Goal: Task Accomplishment & Management: Manage account settings

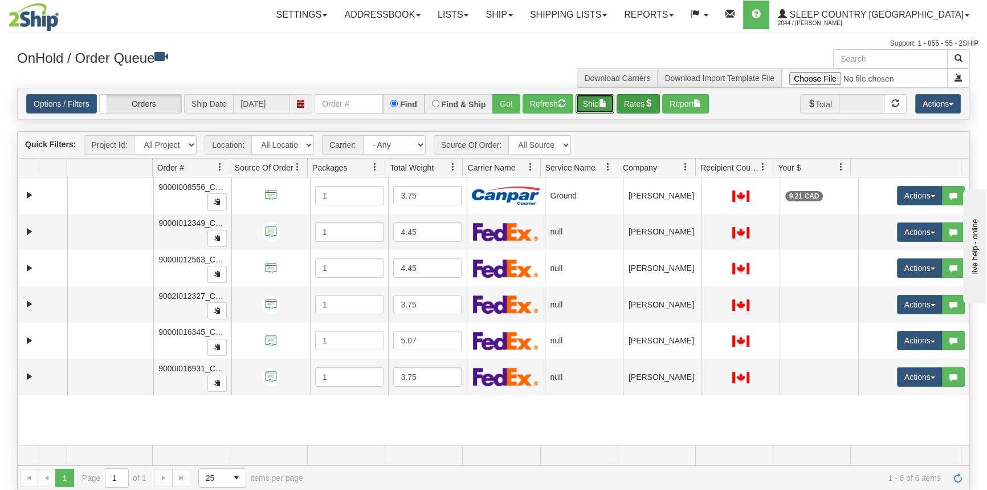
drag, startPoint x: 614, startPoint y: 101, endPoint x: 628, endPoint y: 101, distance: 13.1
click at [628, 101] on div "Options / Filters Group Shipments Orders Ship Date [DATE] Find Find & Ship Go! …" at bounding box center [493, 103] width 935 height 19
click at [628, 101] on button "Rates" at bounding box center [639, 103] width 44 height 19
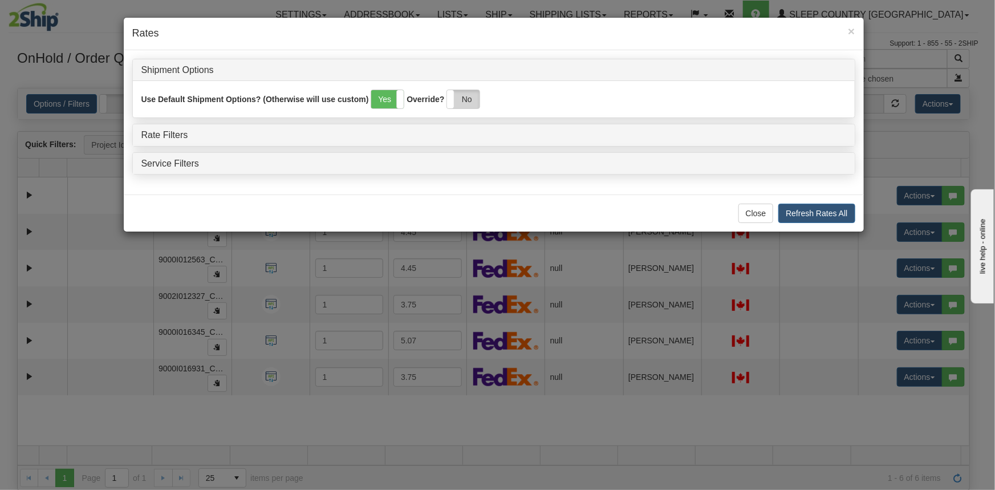
drag, startPoint x: 463, startPoint y: 96, endPoint x: 218, endPoint y: 152, distance: 251.4
click at [464, 96] on label "No" at bounding box center [463, 99] width 32 height 18
click at [162, 136] on link "Rate Filters" at bounding box center [164, 135] width 47 height 10
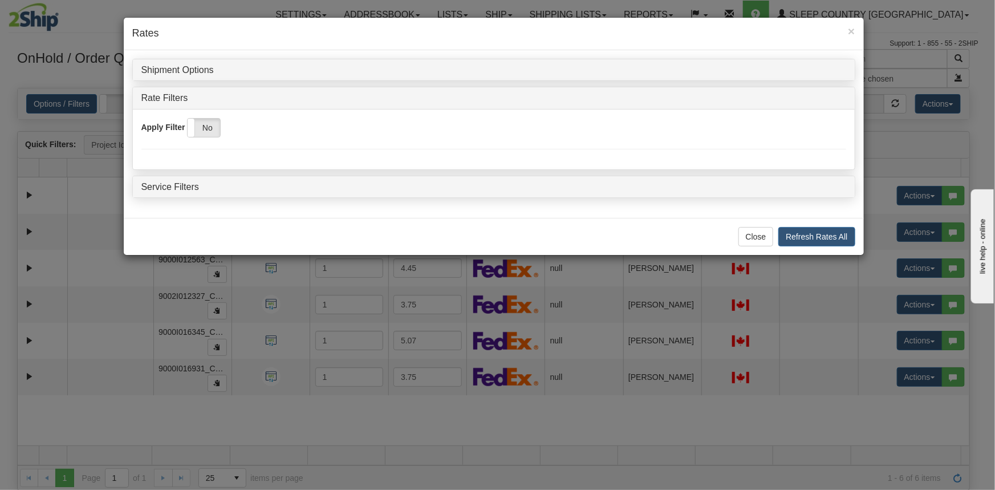
click at [225, 128] on div "Apply Filter Yes No" at bounding box center [493, 127] width 704 height 19
click at [219, 129] on label "No" at bounding box center [204, 128] width 32 height 18
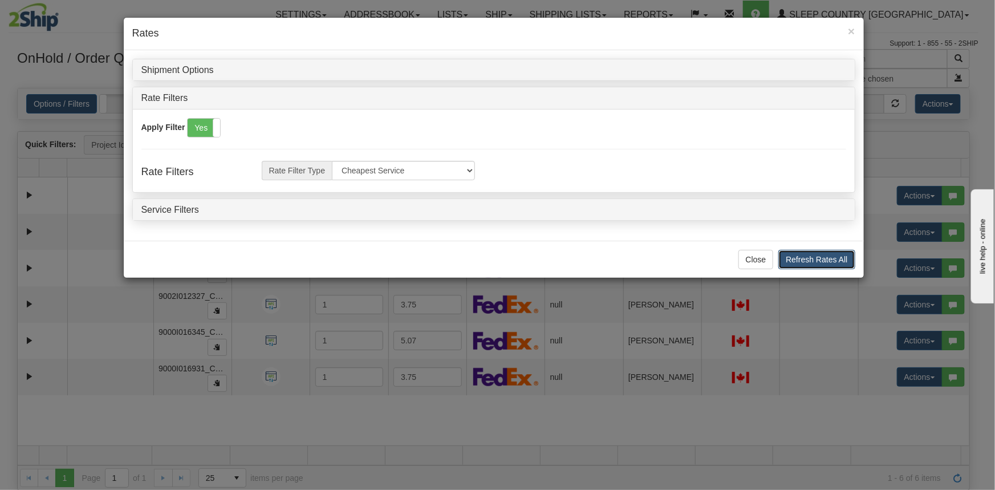
click at [817, 255] on button "Refresh Rates All" at bounding box center [816, 259] width 76 height 19
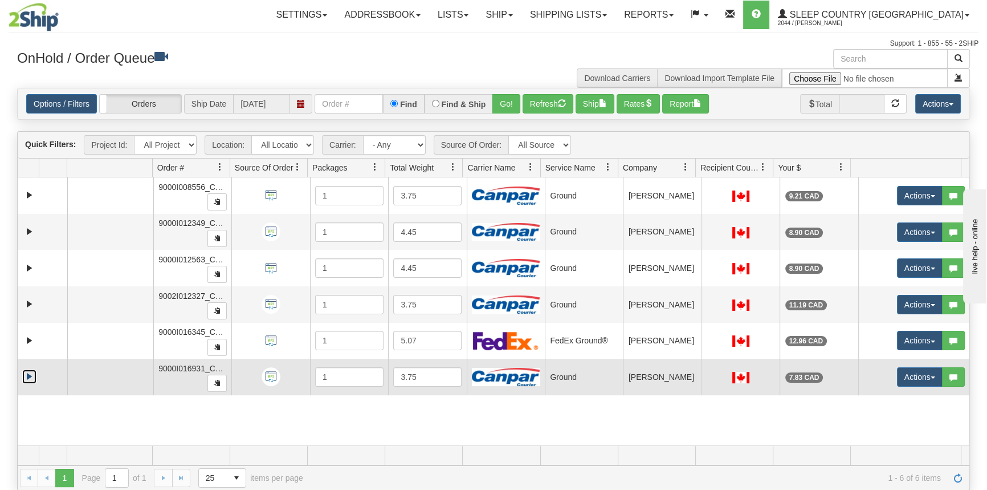
click at [27, 371] on link "Expand" at bounding box center [29, 376] width 14 height 14
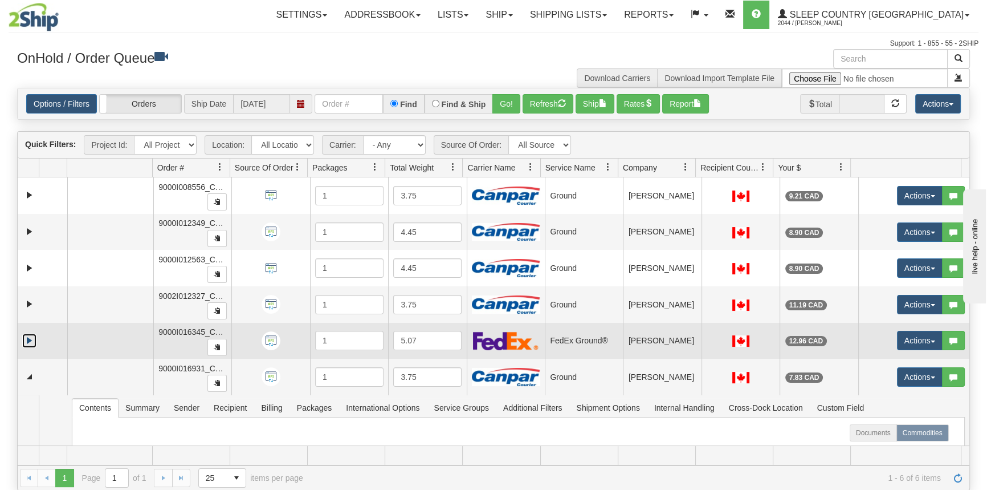
click at [33, 342] on link "Expand" at bounding box center [29, 340] width 14 height 14
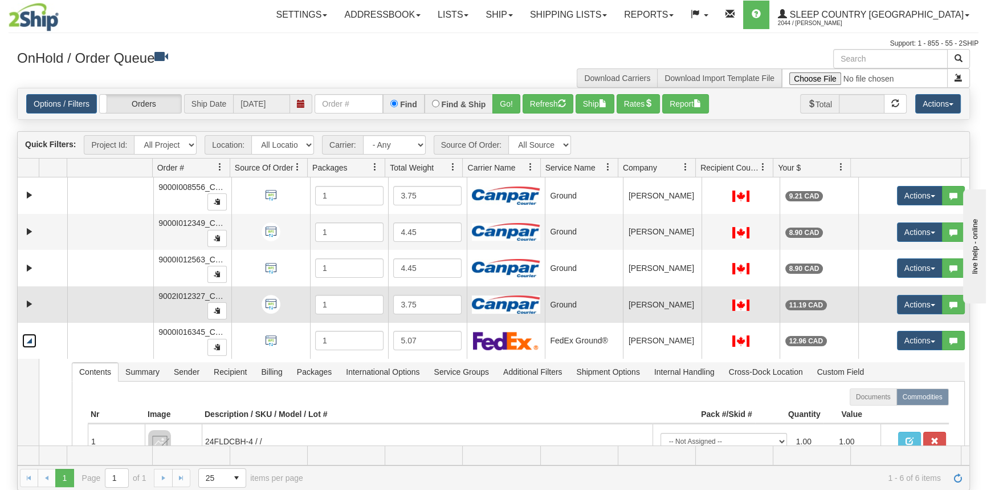
click at [37, 302] on td at bounding box center [43, 304] width 50 height 36
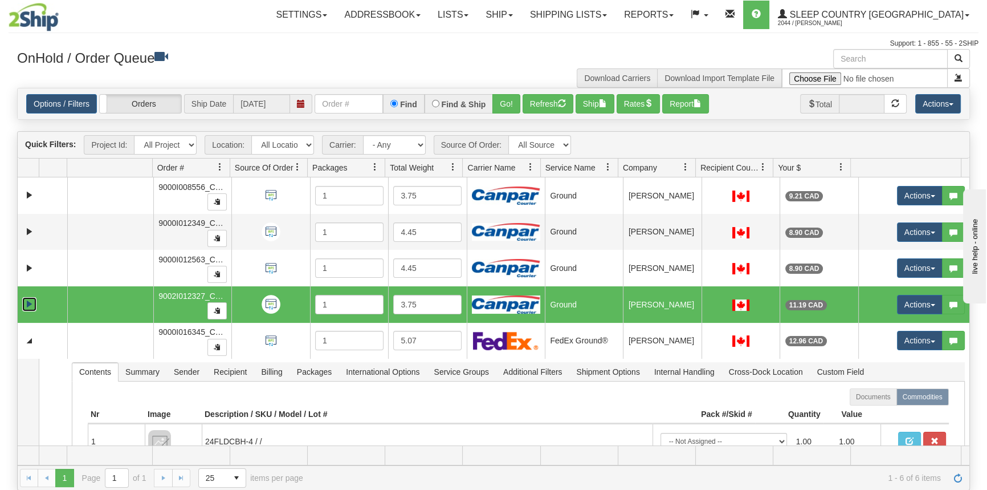
click at [29, 302] on link "Expand" at bounding box center [29, 304] width 14 height 14
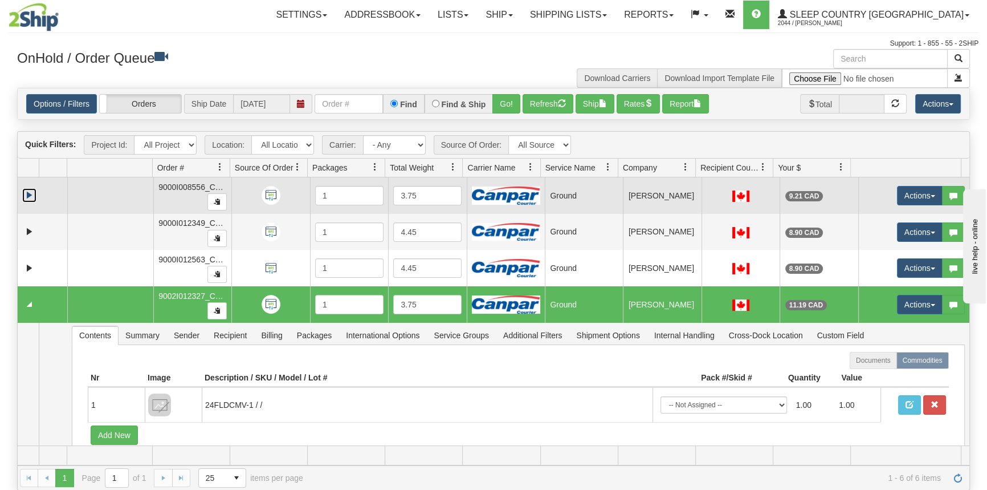
click at [34, 194] on link "Expand" at bounding box center [29, 195] width 14 height 14
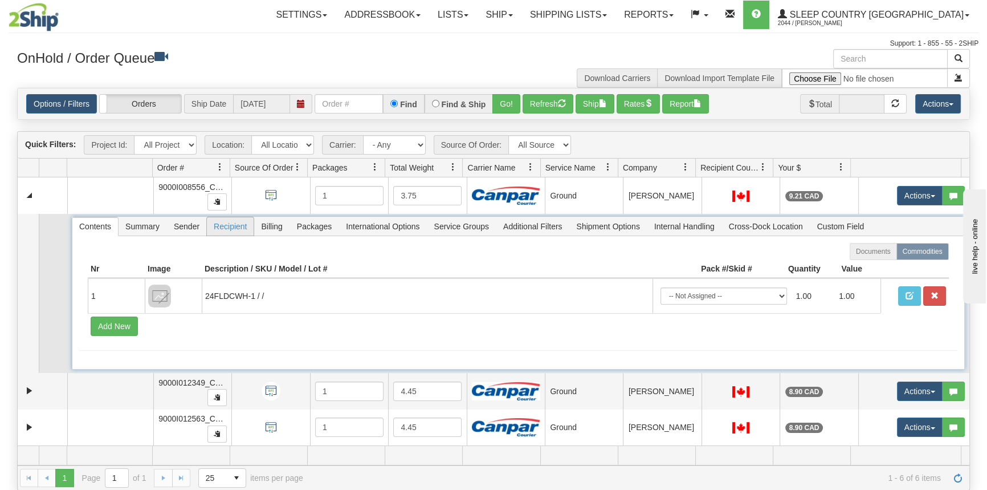
click at [222, 223] on span "Recipient" at bounding box center [230, 226] width 47 height 18
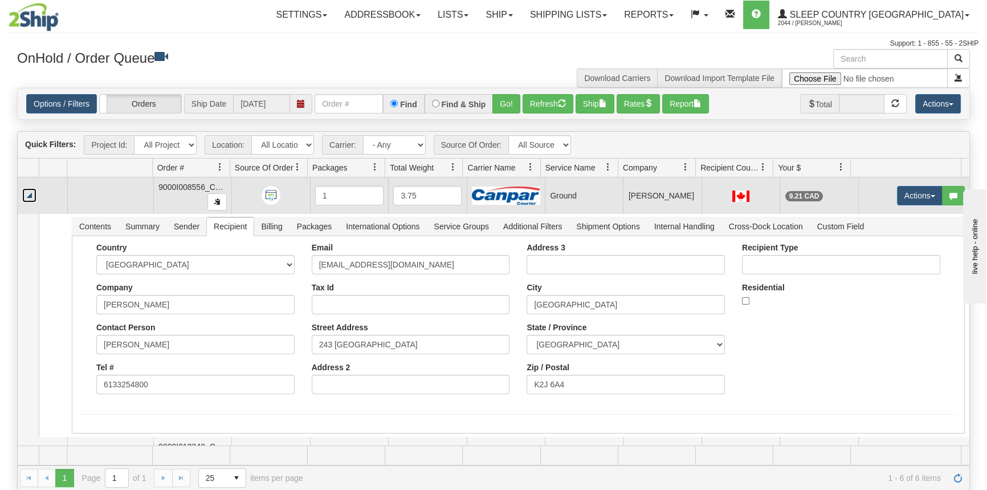
click at [30, 191] on link "Collapse" at bounding box center [29, 195] width 14 height 14
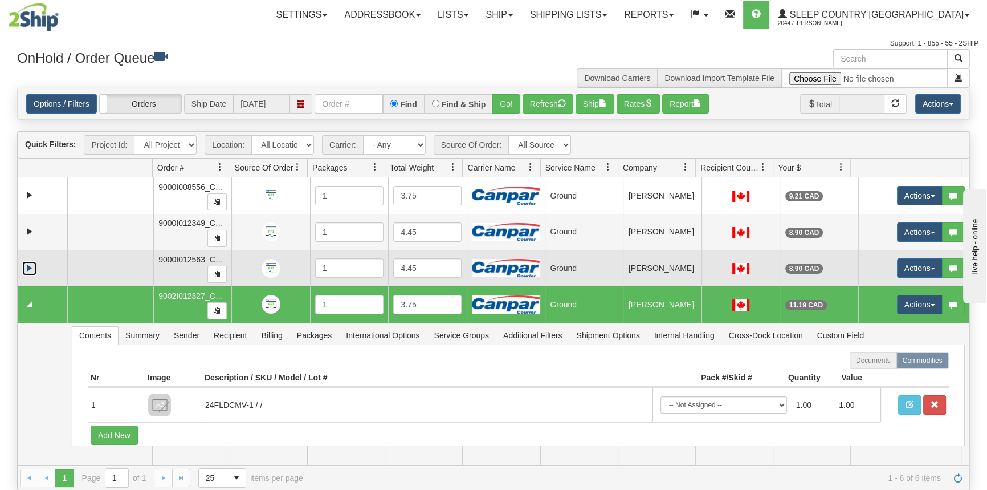
click at [28, 266] on link "Expand" at bounding box center [29, 268] width 14 height 14
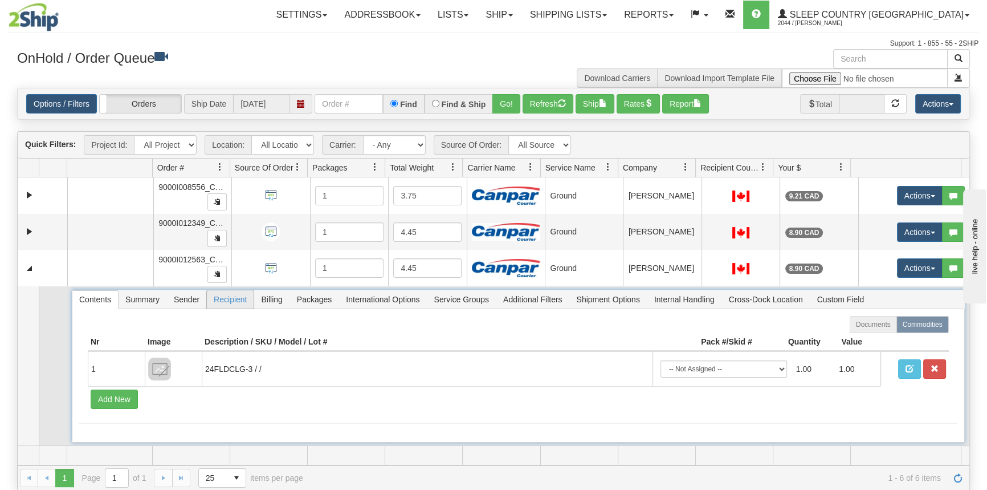
click at [237, 295] on span "Recipient" at bounding box center [230, 299] width 47 height 18
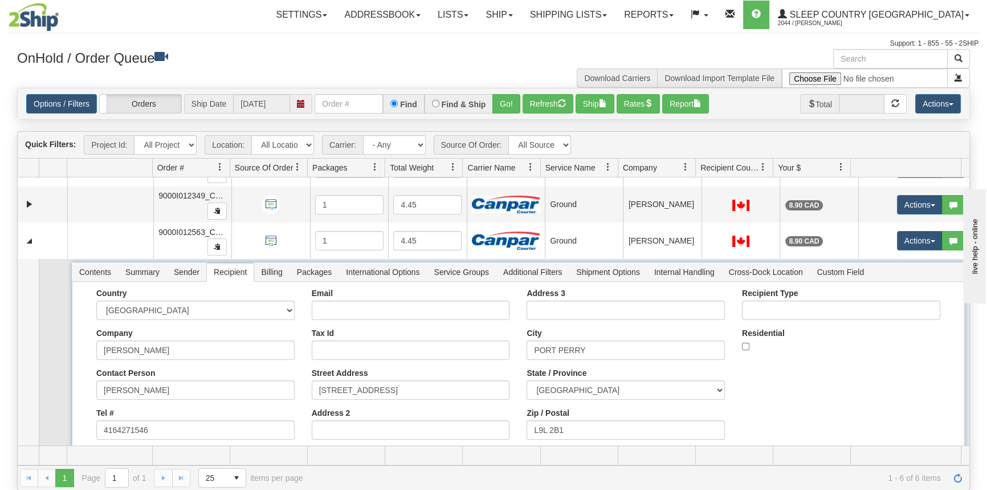
scroll to position [51, 0]
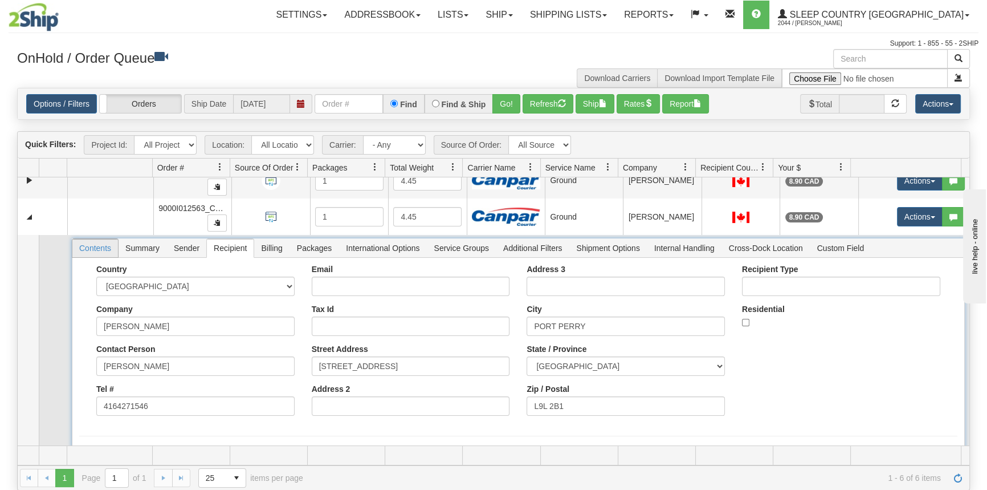
click at [114, 248] on span "Contents" at bounding box center [95, 248] width 46 height 18
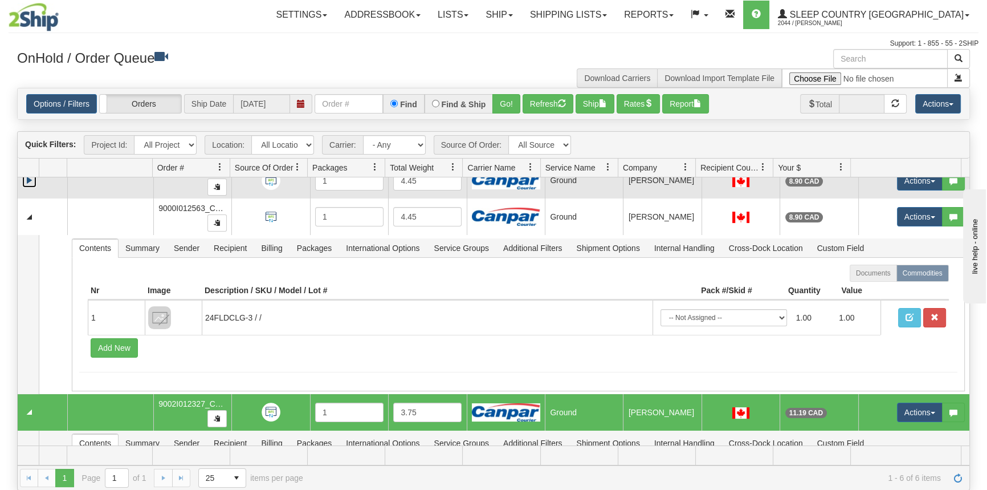
click at [34, 179] on link "Expand" at bounding box center [29, 180] width 14 height 14
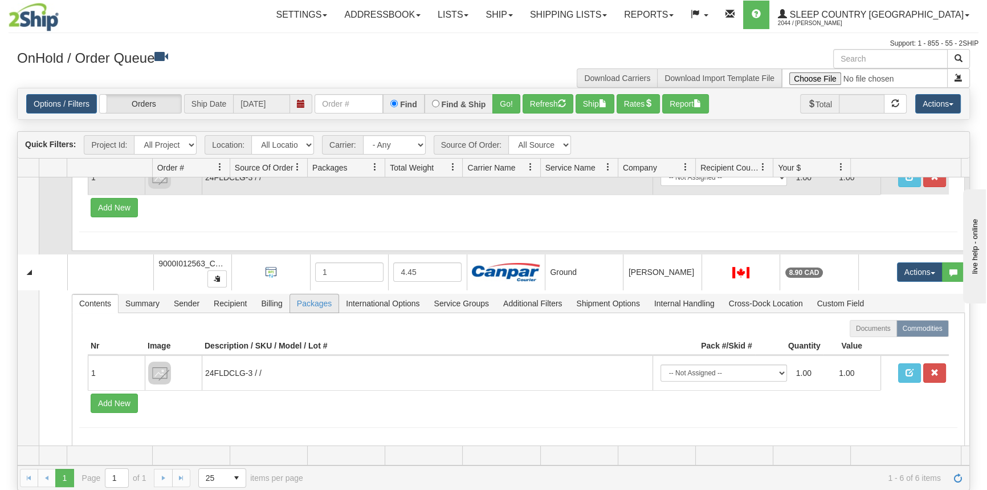
scroll to position [0, 0]
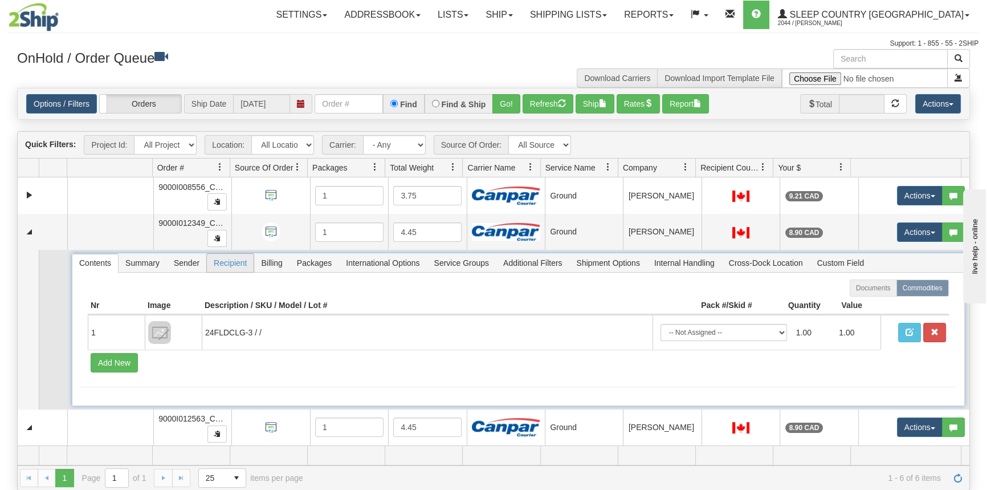
click at [237, 263] on span "Recipient" at bounding box center [230, 263] width 47 height 18
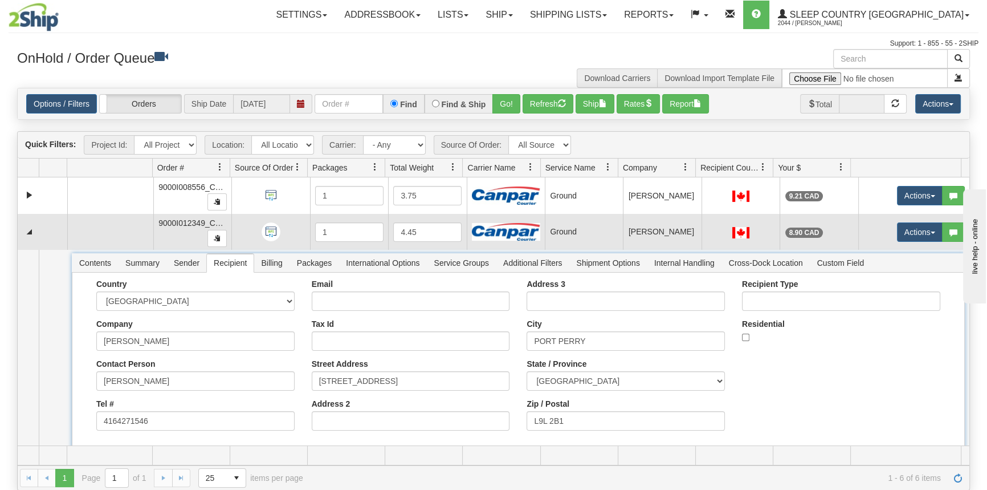
click at [38, 232] on td at bounding box center [43, 232] width 50 height 36
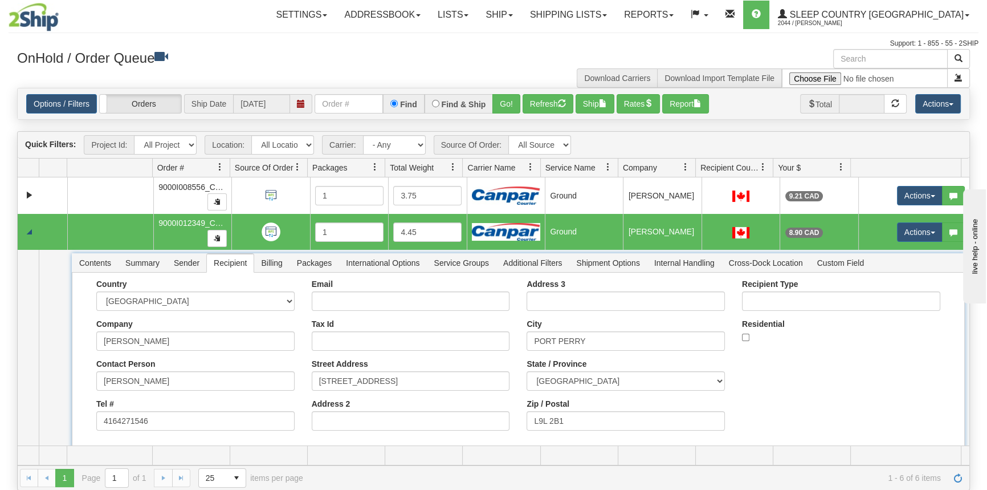
click at [35, 232] on td at bounding box center [43, 232] width 50 height 36
click at [32, 231] on link "Collapse" at bounding box center [29, 232] width 14 height 14
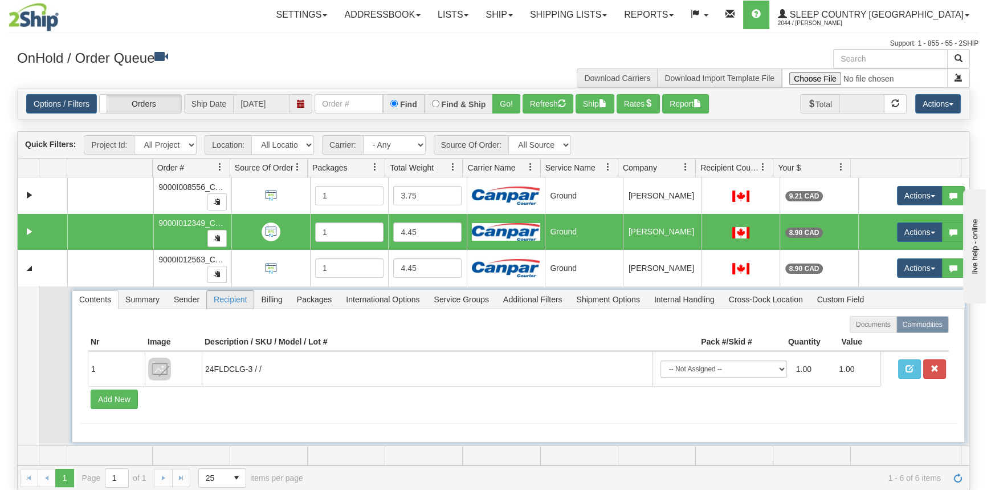
click at [213, 299] on span "Recipient" at bounding box center [230, 299] width 47 height 18
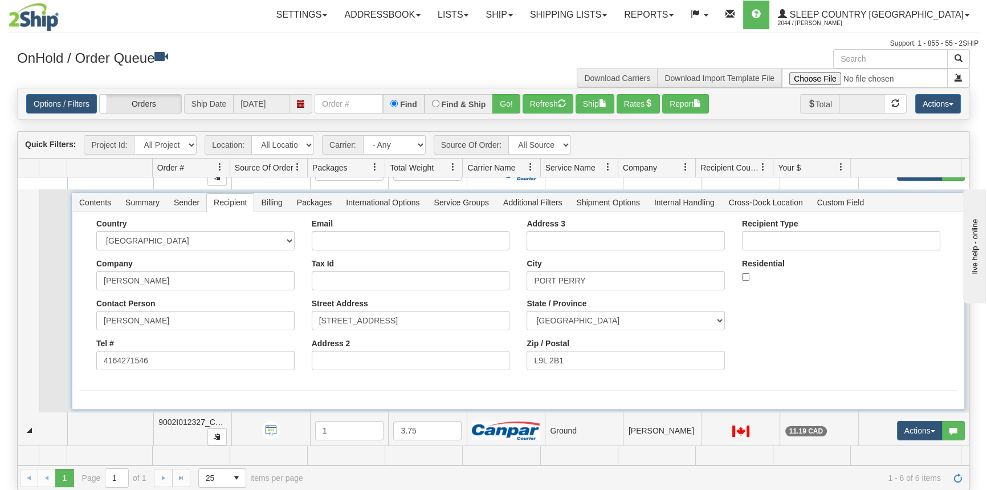
scroll to position [103, 0]
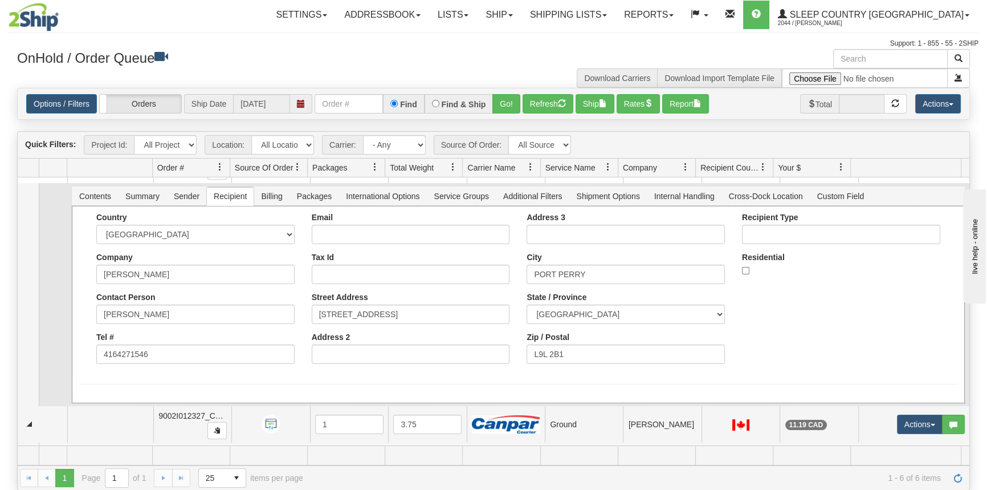
click at [82, 239] on div "Country [GEOGRAPHIC_DATA] [GEOGRAPHIC_DATA] [GEOGRAPHIC_DATA] [GEOGRAPHIC_DATA]…" at bounding box center [518, 293] width 878 height 160
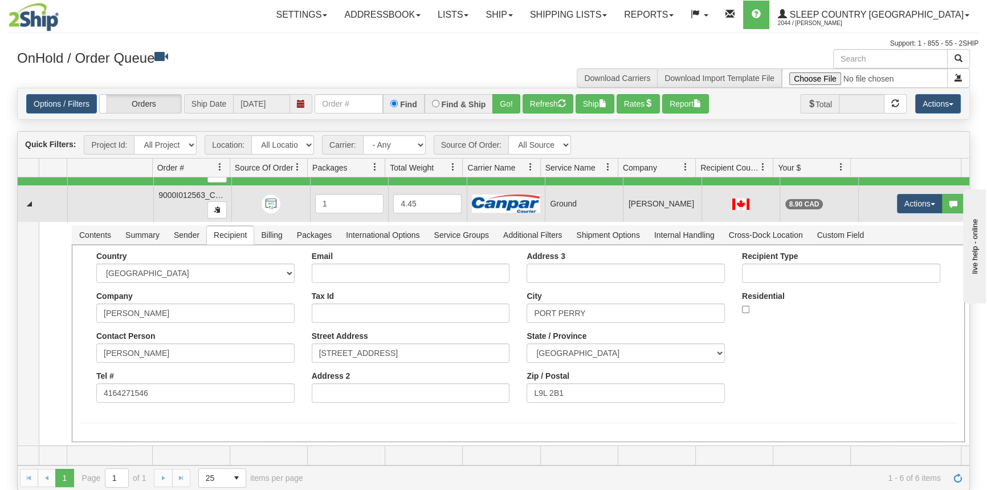
scroll to position [0, 0]
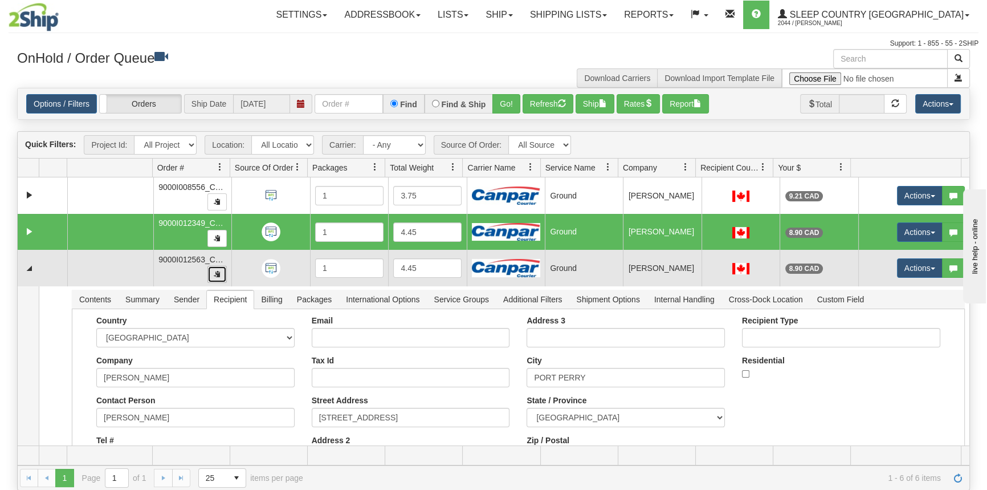
click at [219, 275] on button "button" at bounding box center [216, 274] width 19 height 17
click at [907, 263] on button "Actions" at bounding box center [920, 267] width 46 height 19
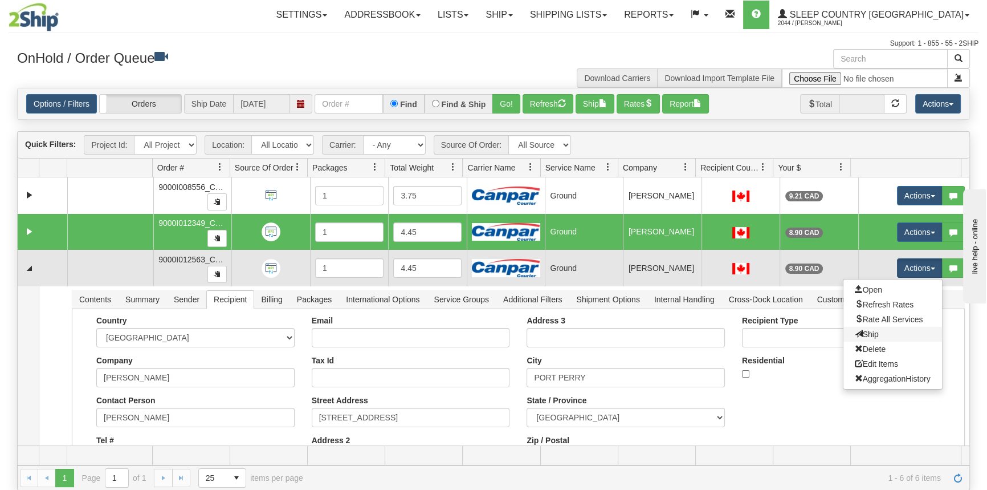
click at [875, 334] on link "Ship" at bounding box center [893, 334] width 99 height 15
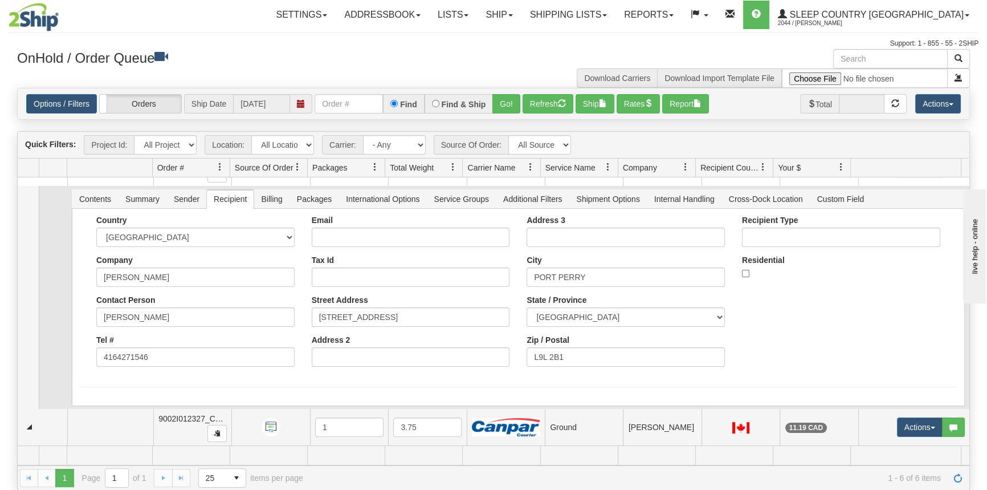
scroll to position [155, 0]
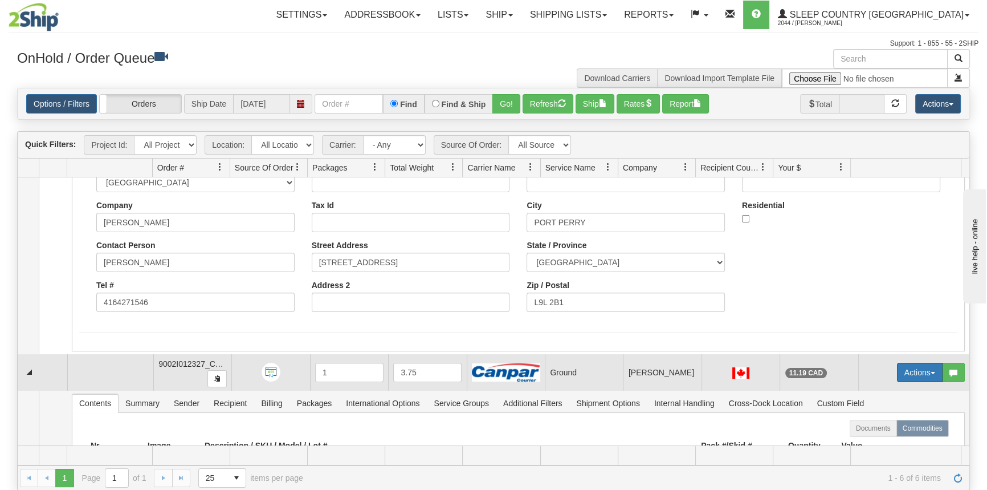
click at [915, 367] on button "Actions" at bounding box center [920, 371] width 46 height 19
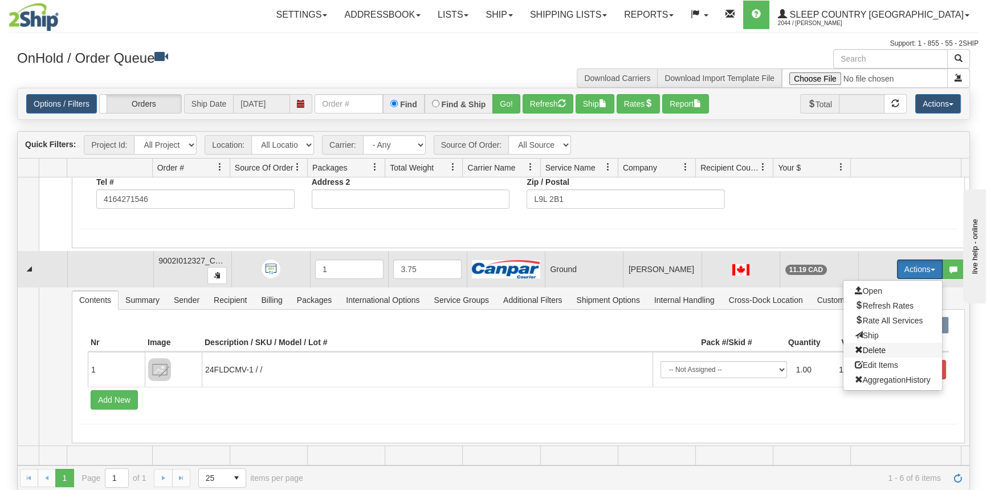
scroll to position [259, 0]
click at [869, 335] on span "Ship" at bounding box center [867, 334] width 24 height 9
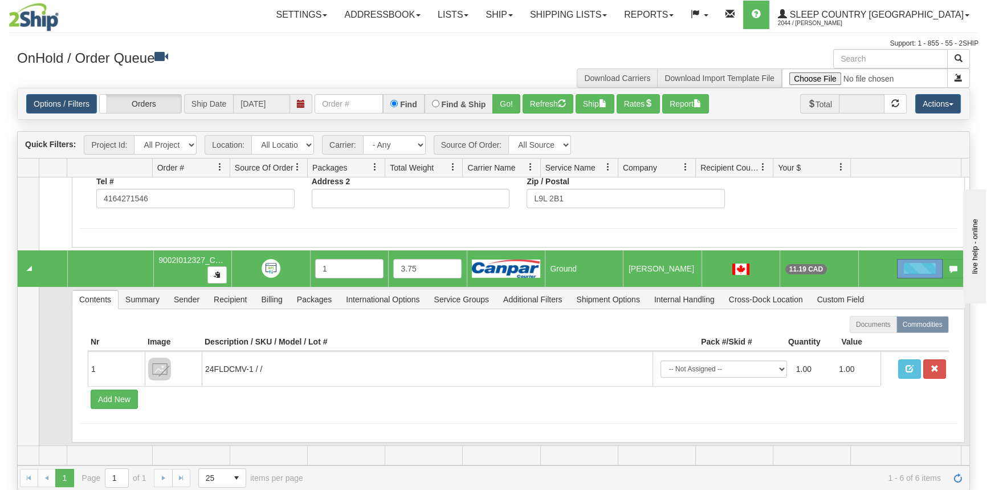
scroll to position [362, 0]
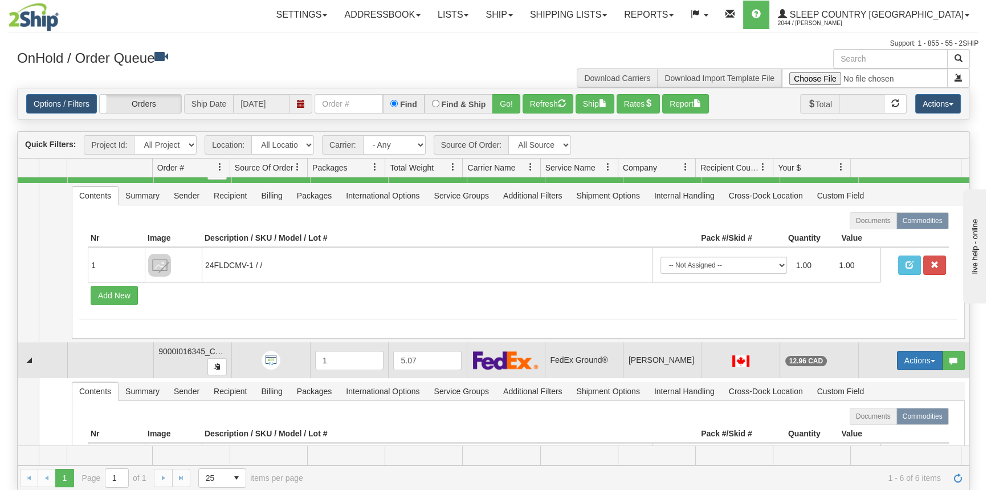
click at [912, 354] on button "Actions" at bounding box center [920, 360] width 46 height 19
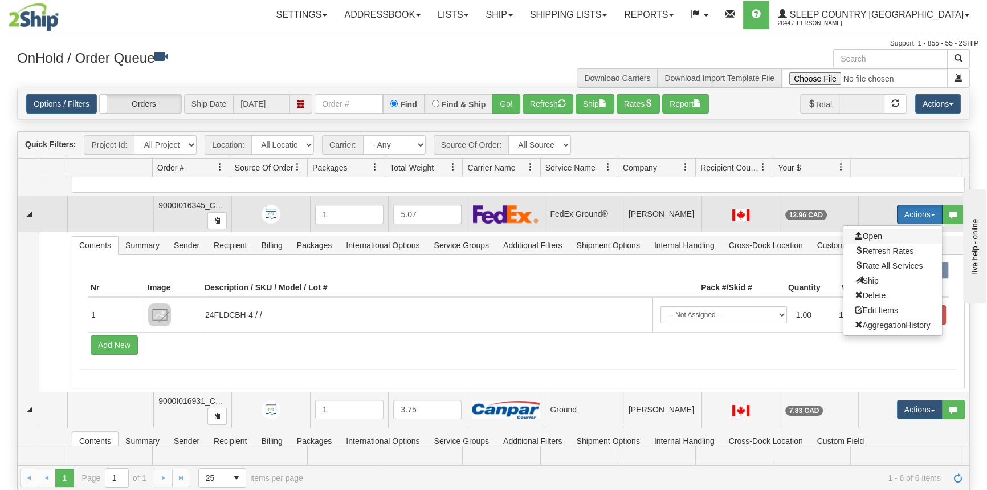
scroll to position [518, 0]
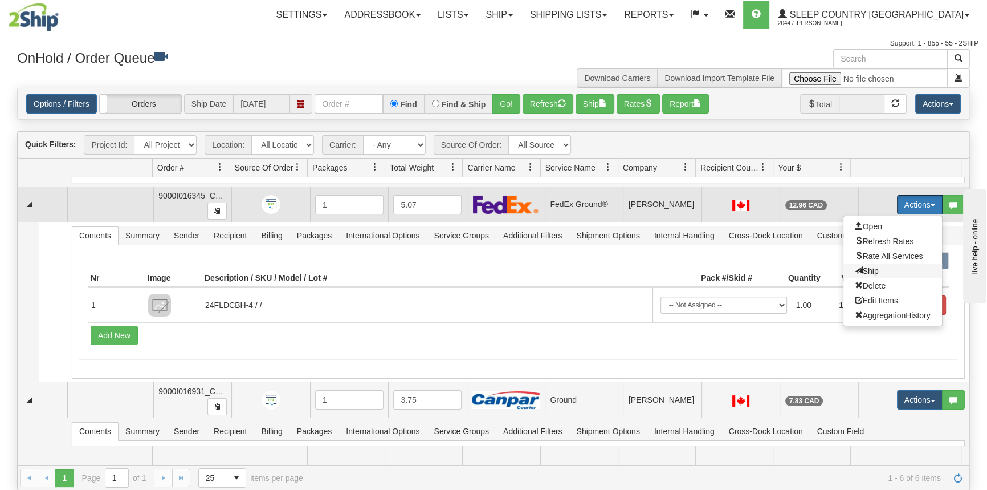
click at [867, 270] on span "Ship" at bounding box center [867, 270] width 24 height 9
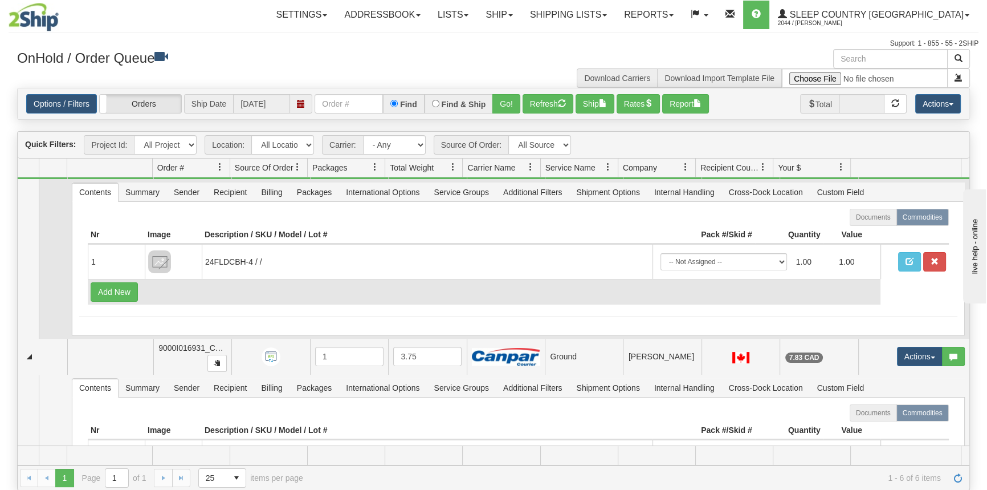
scroll to position [649, 0]
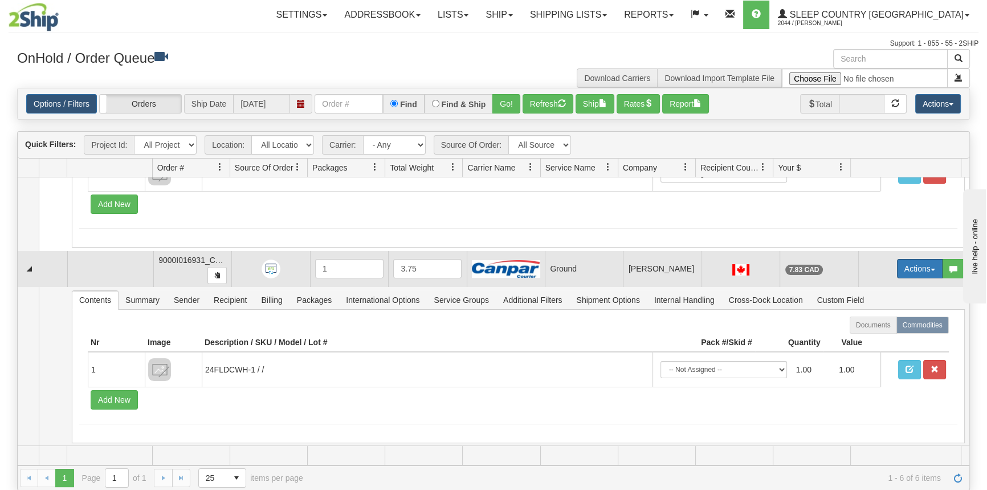
click at [910, 268] on button "Actions" at bounding box center [920, 268] width 46 height 19
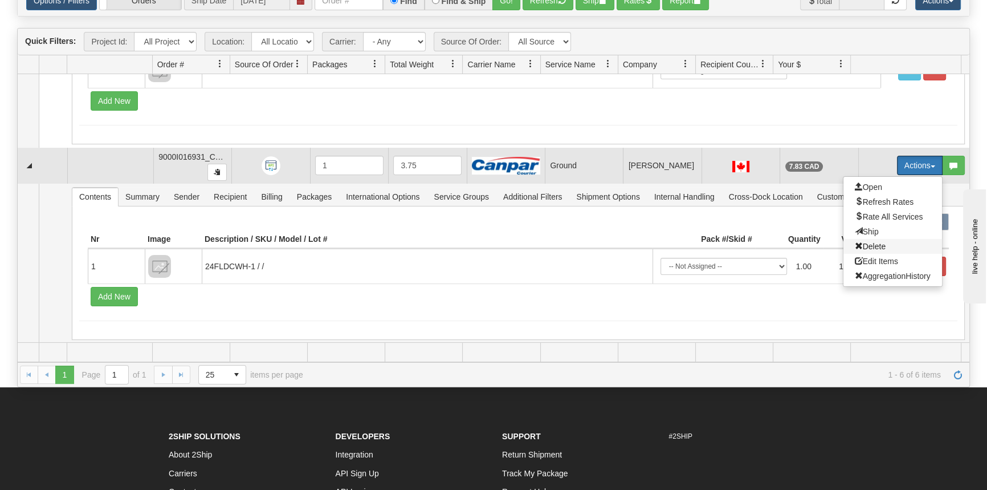
scroll to position [425, 0]
click at [862, 228] on span "Ship" at bounding box center [867, 232] width 24 height 9
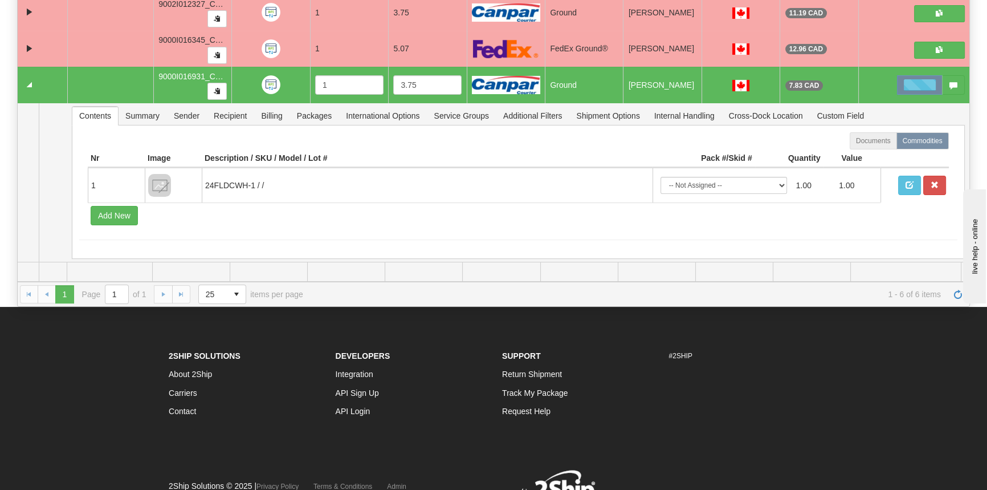
scroll to position [0, 0]
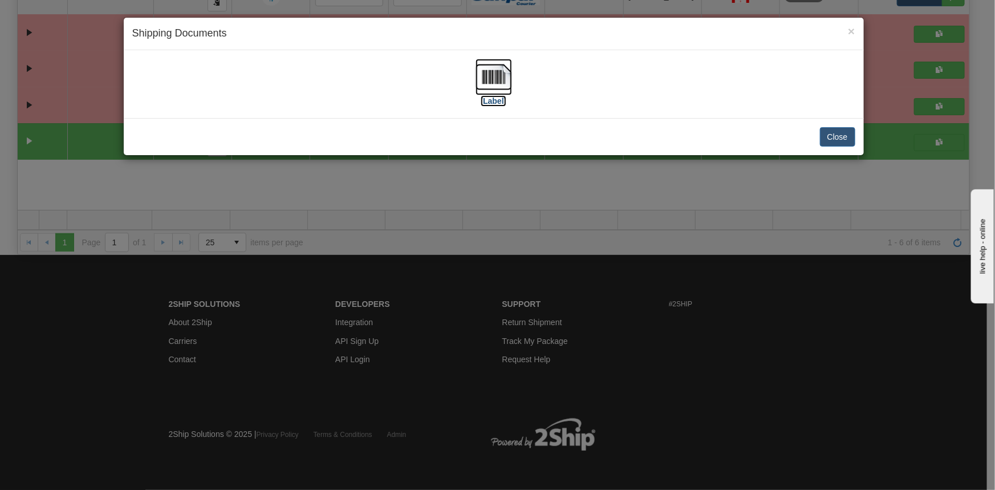
click at [493, 99] on label "[Label]" at bounding box center [493, 100] width 26 height 11
click at [841, 131] on button "Close" at bounding box center [837, 136] width 35 height 19
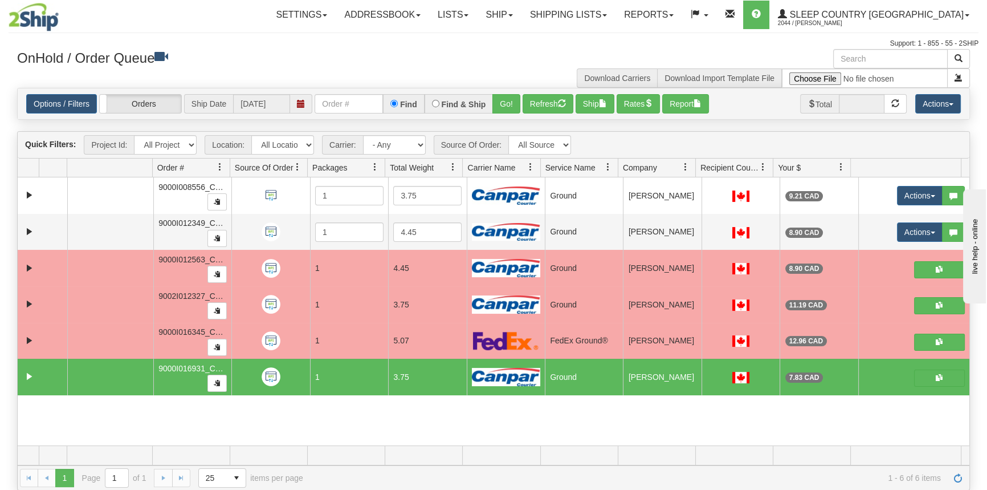
click at [543, 422] on div "31484255 CATH 90743381 90774040 9000I008556_CATH 1 3.75 Ground Shipping departm…" at bounding box center [494, 311] width 952 height 268
